Goal: Find specific page/section: Find specific page/section

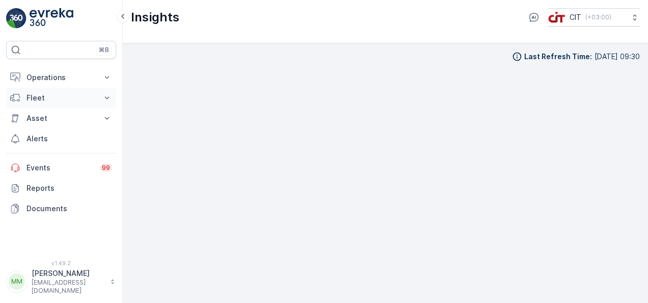
click at [50, 100] on p "Fleet" at bounding box center [61, 98] width 69 height 10
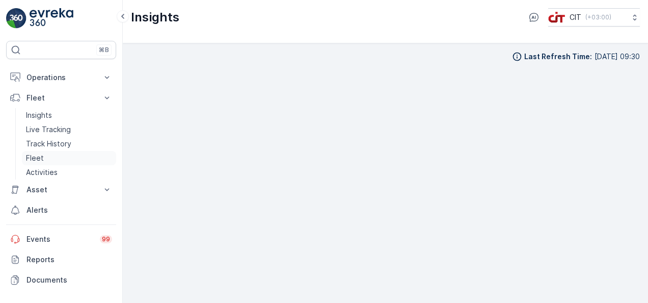
click at [48, 158] on link "Fleet" at bounding box center [69, 158] width 94 height 14
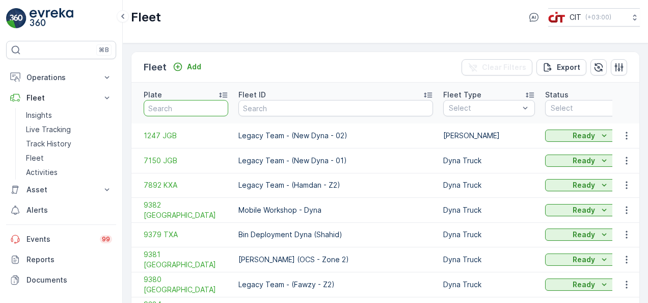
click at [164, 101] on input "text" at bounding box center [186, 108] width 85 height 16
type input "33"
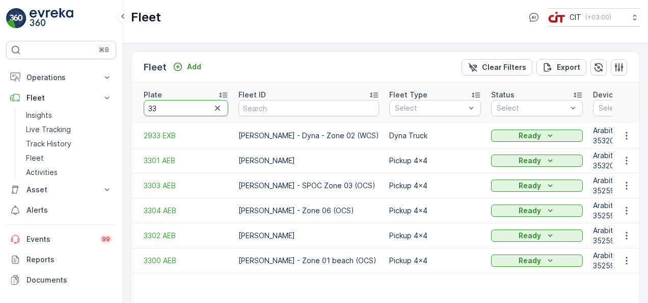
click at [164, 101] on input "33" at bounding box center [186, 108] width 85 height 16
type input "3291"
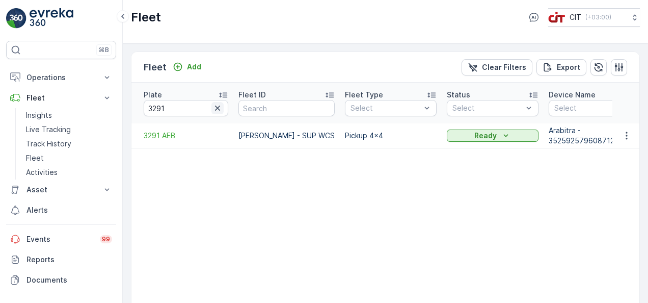
click at [216, 103] on icon "button" at bounding box center [218, 108] width 10 height 10
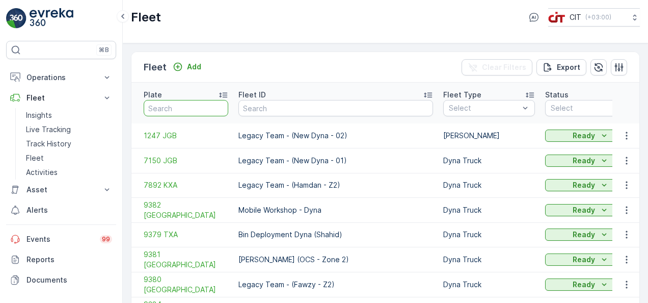
click at [207, 102] on input "text" at bounding box center [186, 108] width 85 height 16
type input "7150"
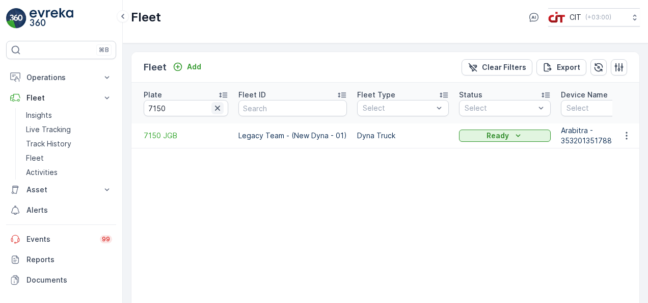
click at [222, 106] on icon "button" at bounding box center [218, 108] width 10 height 10
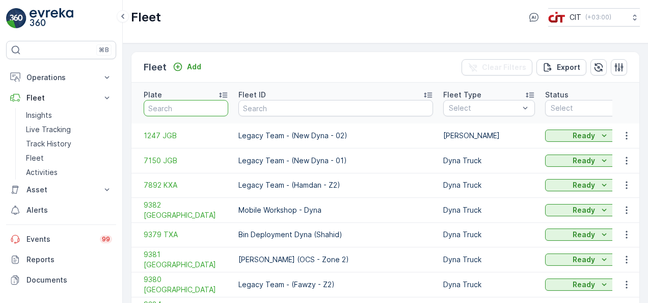
click at [211, 104] on input "text" at bounding box center [186, 108] width 85 height 16
type input "9352"
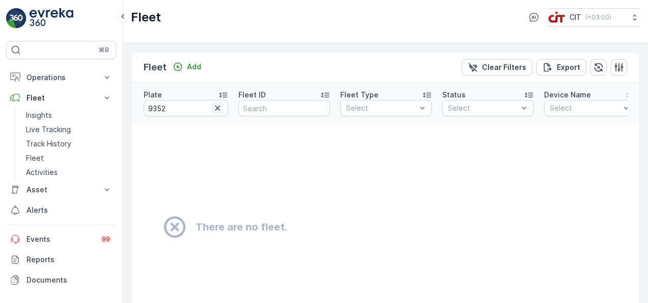
click at [218, 106] on icon "button" at bounding box center [217, 108] width 5 height 5
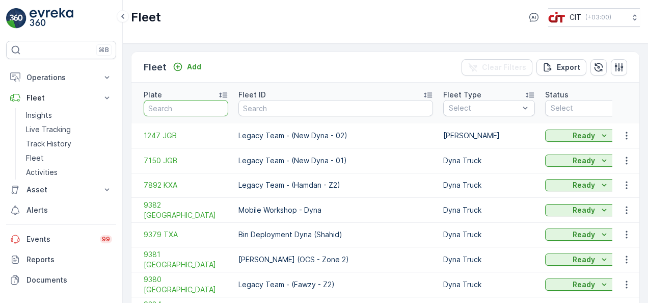
click at [202, 102] on input "text" at bounding box center [186, 108] width 85 height 16
type input "3261"
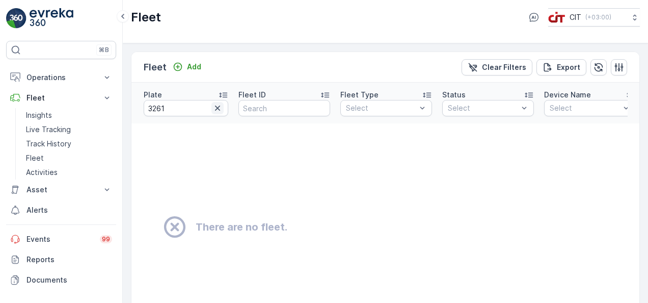
click at [219, 106] on icon "button" at bounding box center [217, 108] width 5 height 5
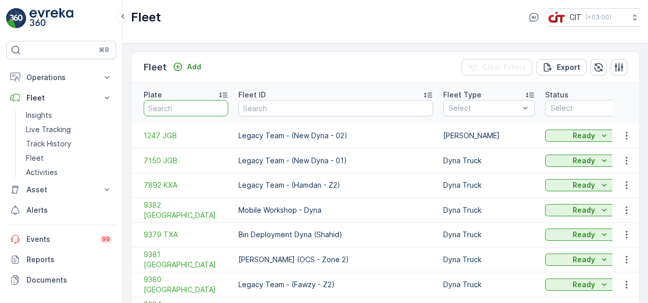
click at [202, 103] on input "text" at bounding box center [186, 108] width 85 height 16
type input "re"
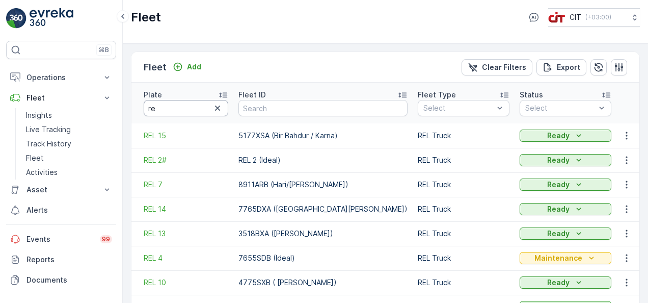
click at [202, 103] on input "re" at bounding box center [186, 108] width 85 height 16
type input "rel 1"
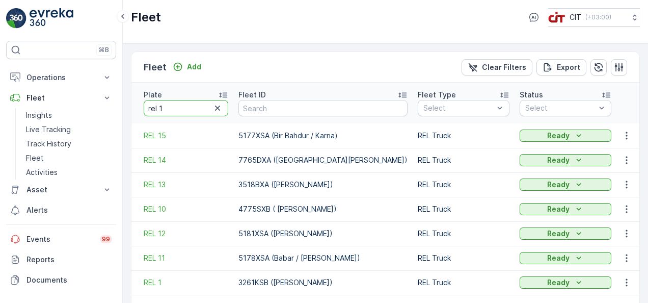
click at [191, 102] on input "rel 1" at bounding box center [186, 108] width 85 height 16
type input "rel 8"
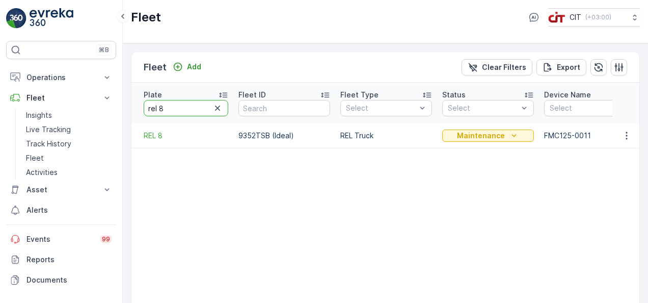
click at [208, 101] on input "rel 8" at bounding box center [186, 108] width 85 height 16
click at [220, 103] on icon "button" at bounding box center [218, 108] width 10 height 10
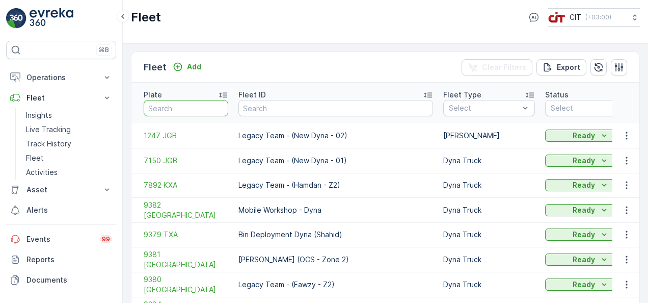
click at [203, 101] on input "text" at bounding box center [186, 108] width 85 height 16
type input "9471"
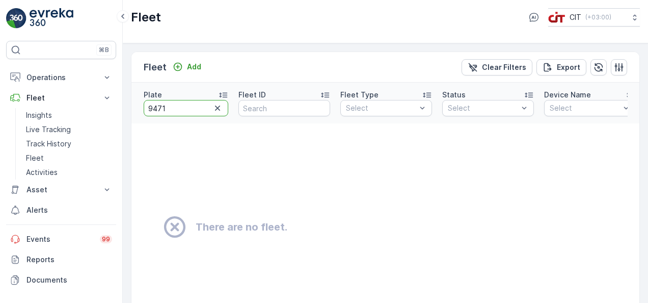
click at [200, 101] on input "9471" at bounding box center [186, 108] width 85 height 16
type input "9"
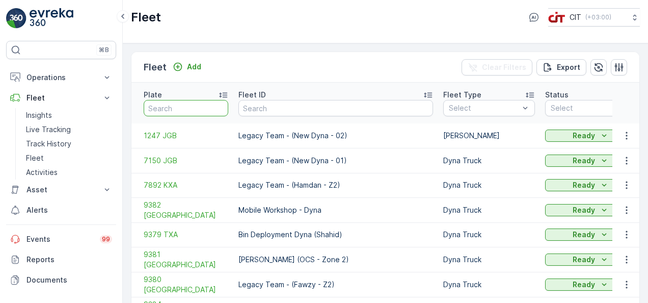
click at [200, 101] on input "text" at bounding box center [186, 108] width 85 height 16
type input "3303"
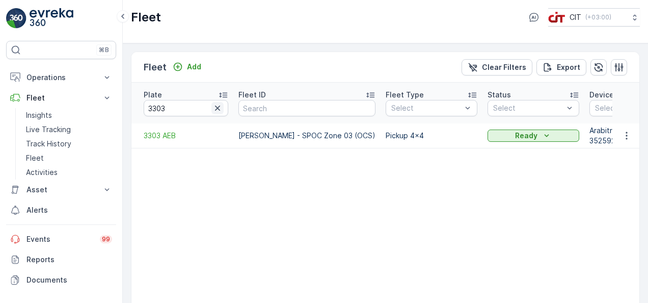
click at [218, 103] on icon "button" at bounding box center [218, 108] width 10 height 10
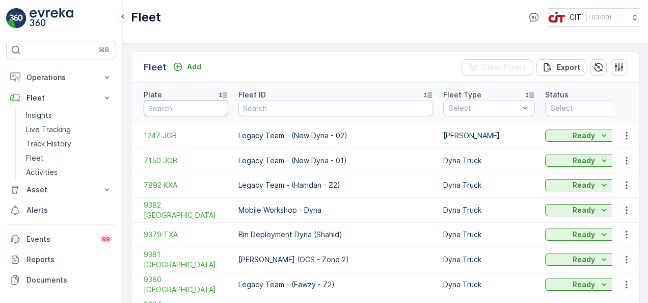
click at [202, 101] on input "text" at bounding box center [186, 108] width 85 height 16
type input "rel 2"
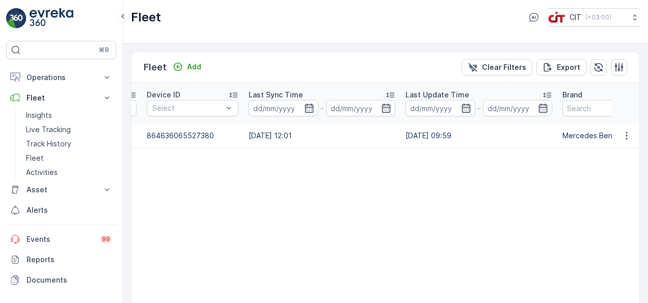
scroll to position [0, 495]
click at [207, 193] on table "Plate rel 2 Fleet ID Fleet Type Select Status Select Device Name Select Device …" at bounding box center [575, 212] width 1879 height 258
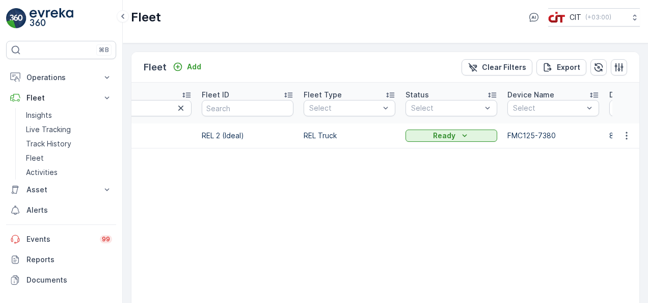
scroll to position [0, 0]
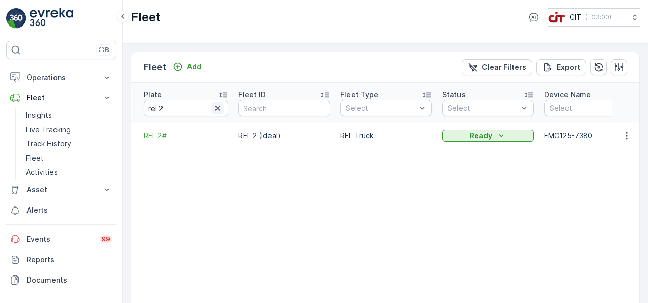
click at [215, 103] on icon "button" at bounding box center [218, 108] width 10 height 10
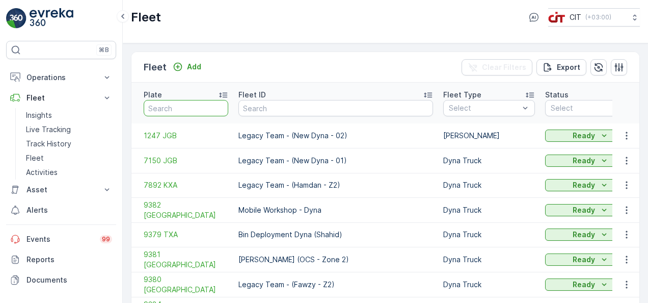
click at [198, 100] on input "text" at bounding box center [186, 108] width 85 height 16
type input "9471"
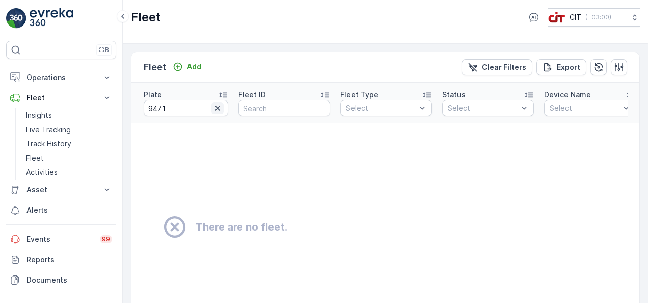
click at [219, 103] on icon "button" at bounding box center [218, 108] width 10 height 10
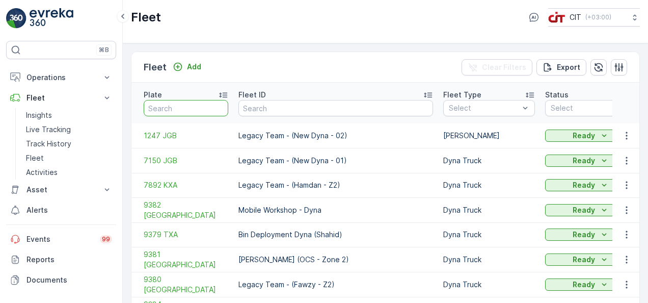
click at [212, 104] on input "text" at bounding box center [186, 108] width 85 height 16
click at [438, 197] on td "Dyna Truck" at bounding box center [489, 209] width 102 height 25
click at [180, 100] on input "text" at bounding box center [186, 108] width 85 height 16
type input "1274"
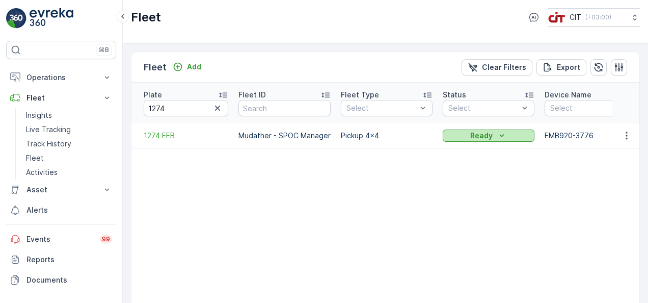
click at [502, 134] on icon "Ready" at bounding box center [502, 135] width 5 height 3
click at [499, 130] on icon "Ready" at bounding box center [502, 135] width 10 height 10
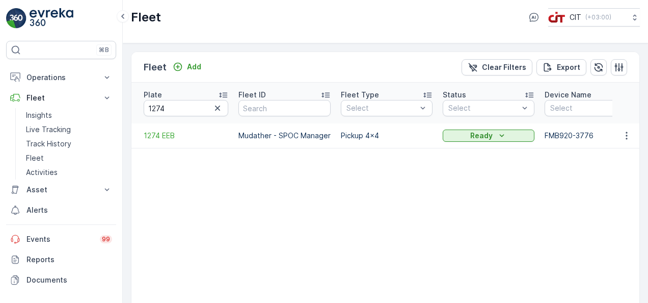
click at [329, 21] on div "Fleet CIT ( +03:00 )" at bounding box center [385, 17] width 509 height 18
click at [622, 130] on td at bounding box center [627, 135] width 28 height 24
click at [627, 130] on icon "button" at bounding box center [627, 135] width 10 height 10
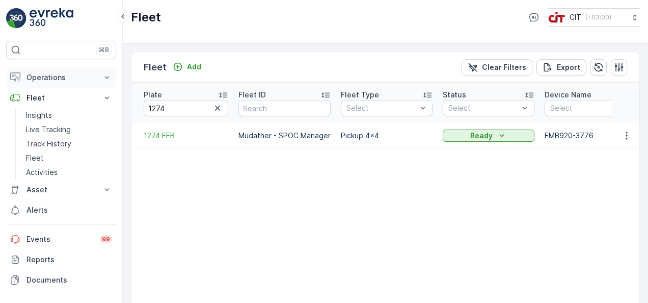
click at [97, 75] on button "Operations" at bounding box center [61, 77] width 110 height 20
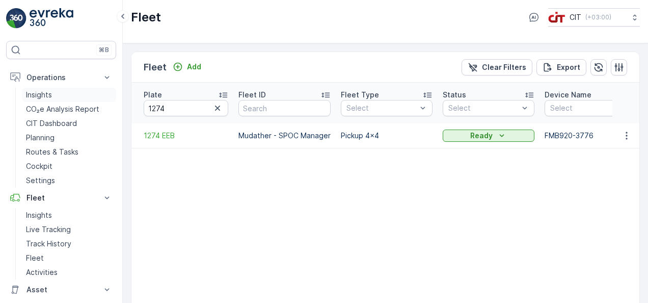
click at [75, 90] on link "Insights" at bounding box center [69, 95] width 94 height 14
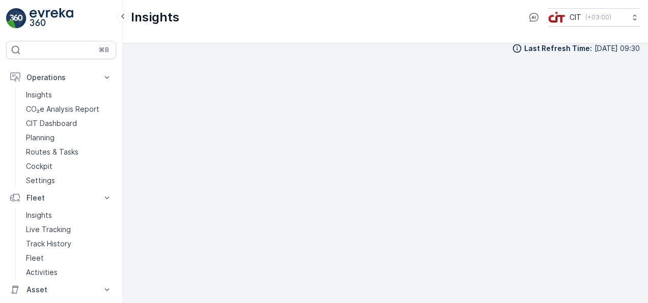
scroll to position [9, 0]
